Goal: Information Seeking & Learning: Learn about a topic

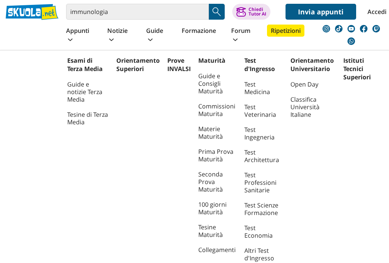
scroll to position [6, 0]
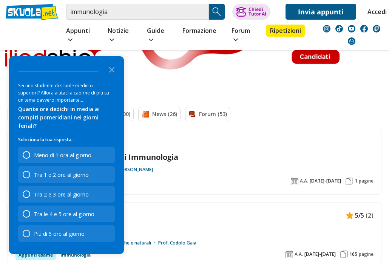
click at [111, 72] on polygon "Close the survey" at bounding box center [112, 70] width 6 height 6
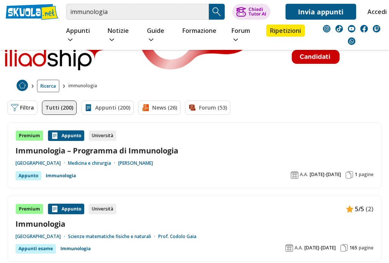
scroll to position [15, 0]
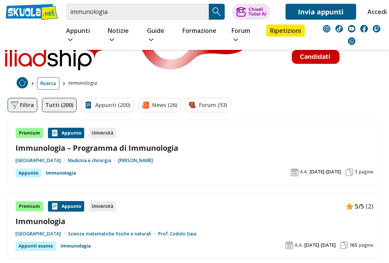
click at [18, 98] on button "Filtra 0" at bounding box center [23, 105] width 30 height 14
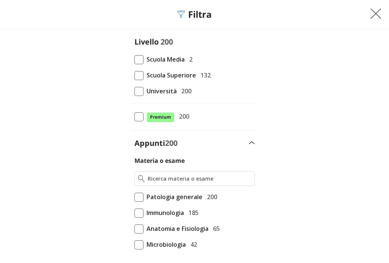
scroll to position [6, 0]
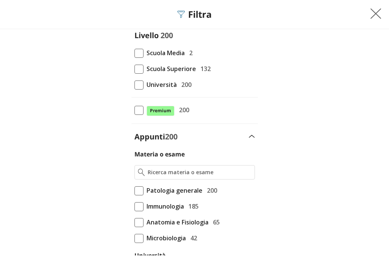
click at [137, 85] on span at bounding box center [138, 84] width 9 height 9
click at [134, 91] on input "Università 200" at bounding box center [134, 91] width 0 height 0
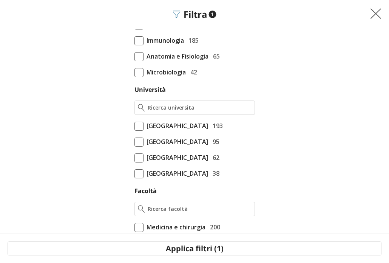
scroll to position [176, 0]
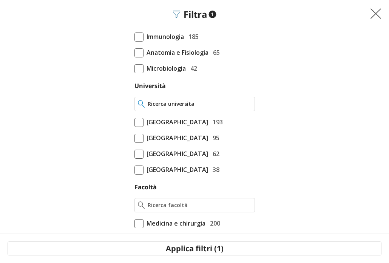
click at [196, 102] on input "Università" at bounding box center [199, 104] width 103 height 8
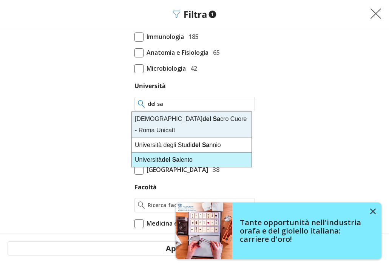
click at [183, 152] on div "Università del Sa lento" at bounding box center [192, 159] width 120 height 14
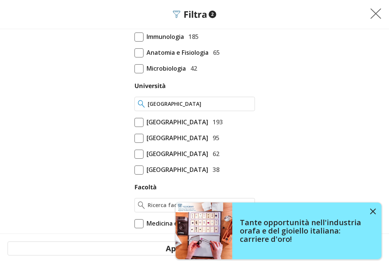
click at [214, 103] on input "Università del Salento" at bounding box center [199, 104] width 103 height 8
click at [215, 105] on input "Università del Salento" at bounding box center [199, 104] width 103 height 8
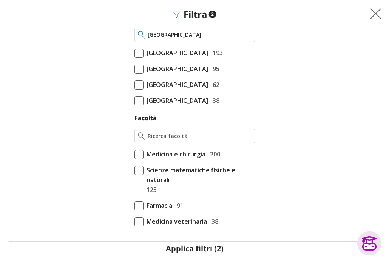
scroll to position [262, 0]
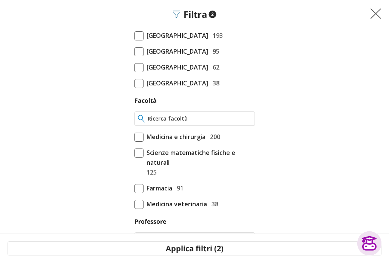
type input "Università Del Salento"
click at [201, 119] on input "Facoltà" at bounding box center [199, 119] width 103 height 8
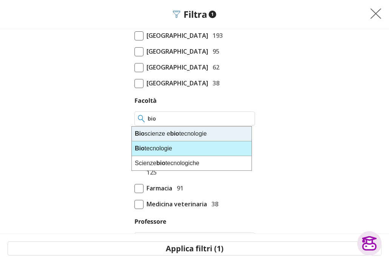
click at [181, 147] on div "Bio tecnologie" at bounding box center [192, 148] width 120 height 15
type input "Biotecnologie"
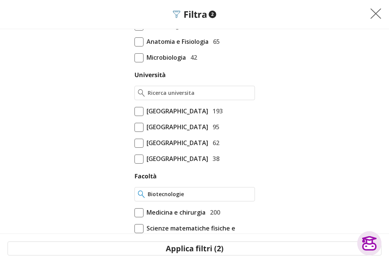
scroll to position [174, 0]
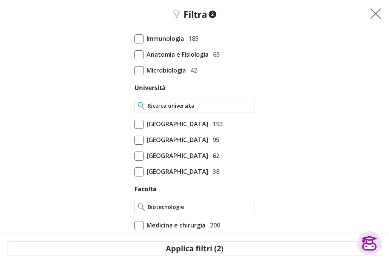
click at [189, 109] on input "Università" at bounding box center [199, 106] width 103 height 8
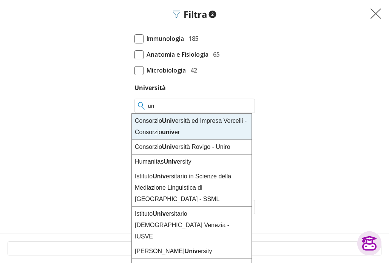
type input "u"
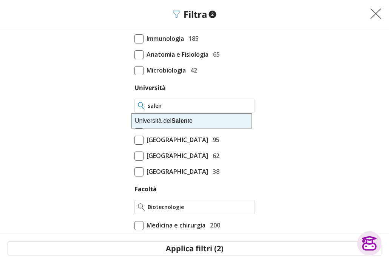
click at [174, 124] on strong "Salen" at bounding box center [179, 120] width 16 height 6
type input "Università del Salento"
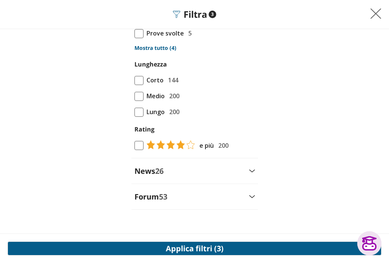
scroll to position [631, 0]
click at [212, 244] on button "Applica filtri (3)" at bounding box center [194, 248] width 373 height 14
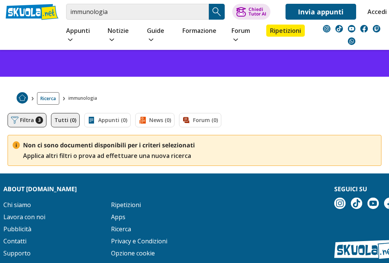
click at [23, 113] on button "Filtra 3" at bounding box center [27, 120] width 39 height 14
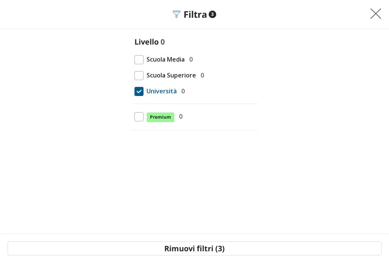
click at [142, 89] on span at bounding box center [138, 91] width 9 height 9
click at [134, 91] on input "Università 0" at bounding box center [134, 91] width 0 height 0
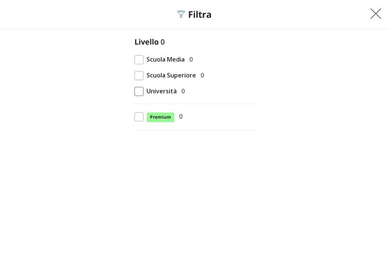
click at [142, 89] on span at bounding box center [138, 91] width 9 height 9
click at [134, 91] on input "Università 0" at bounding box center [134, 91] width 0 height 0
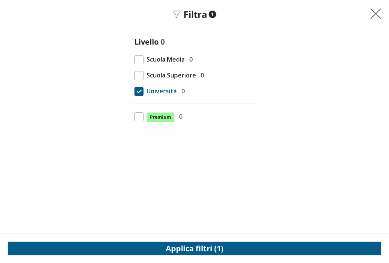
click at [201, 241] on button "Applica filtri (1)" at bounding box center [194, 248] width 373 height 14
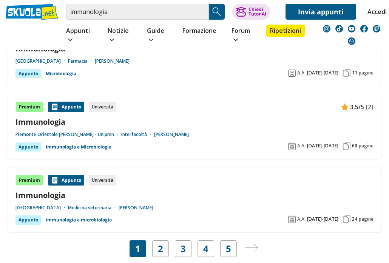
scroll to position [1341, 0]
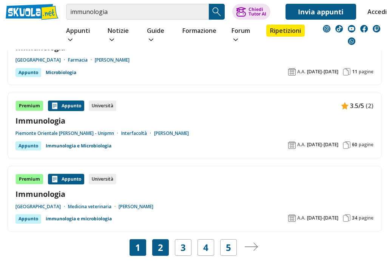
click at [158, 242] on link "2" at bounding box center [160, 247] width 5 height 11
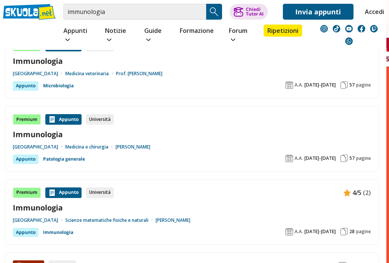
scroll to position [994, 3]
